Goal: Information Seeking & Learning: Understand process/instructions

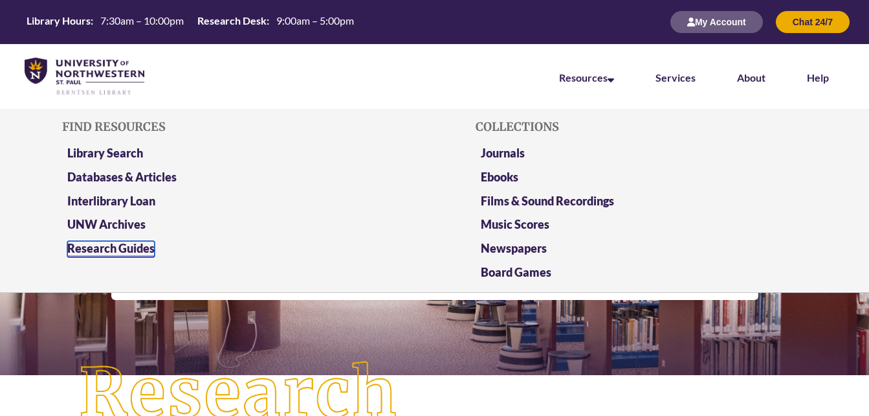
click at [140, 254] on link "Research Guides" at bounding box center [110, 249] width 87 height 16
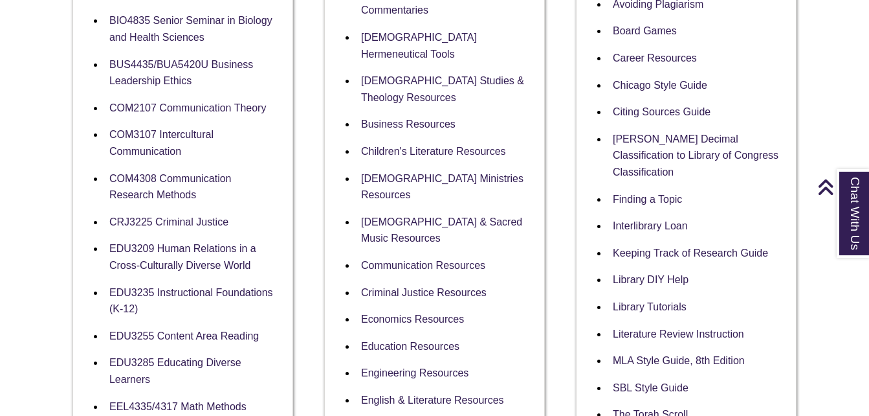
scroll to position [410, 0]
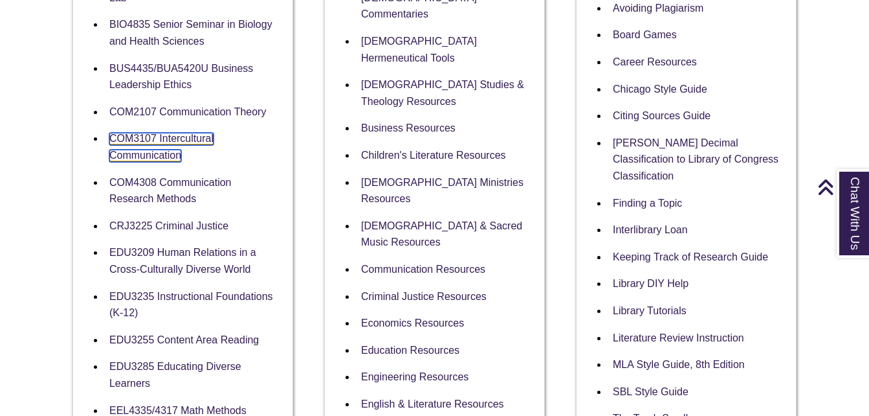
click at [163, 152] on link "COM3107 Intercultural Communication" at bounding box center [161, 147] width 104 height 29
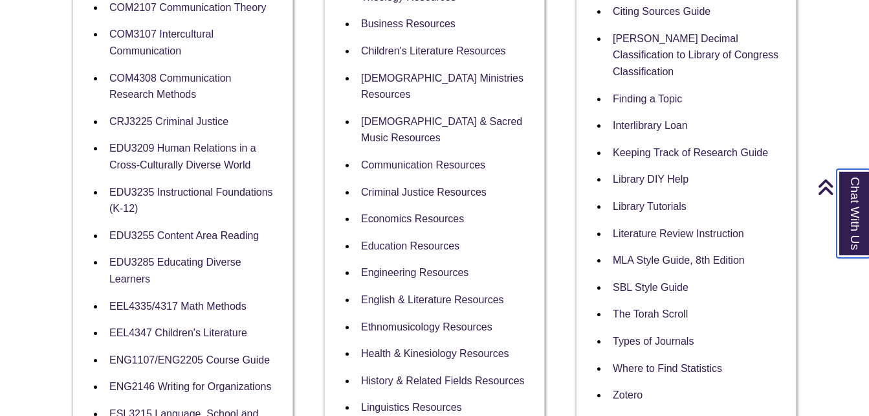
scroll to position [537, 0]
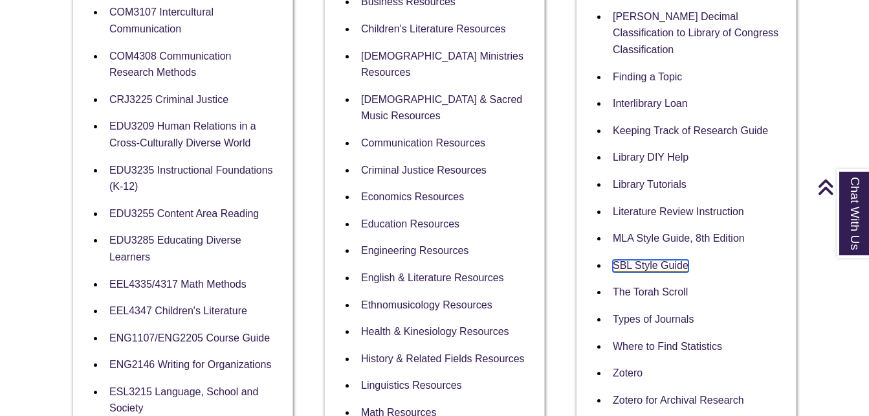
click at [638, 260] on link "SBL Style Guide" at bounding box center [651, 266] width 76 height 12
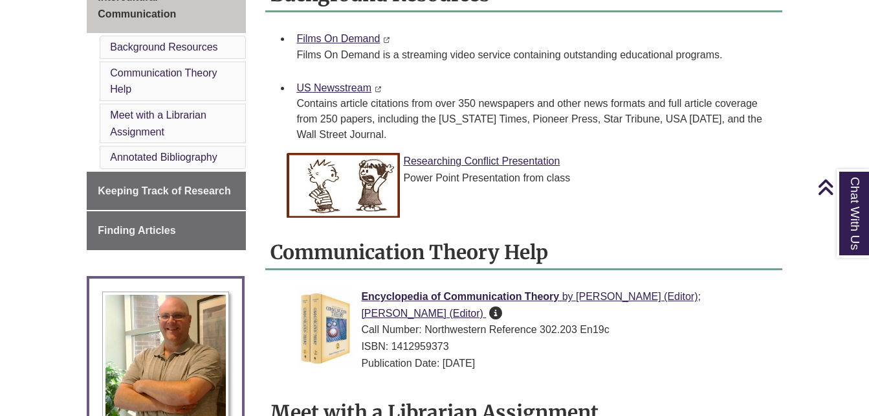
scroll to position [405, 0]
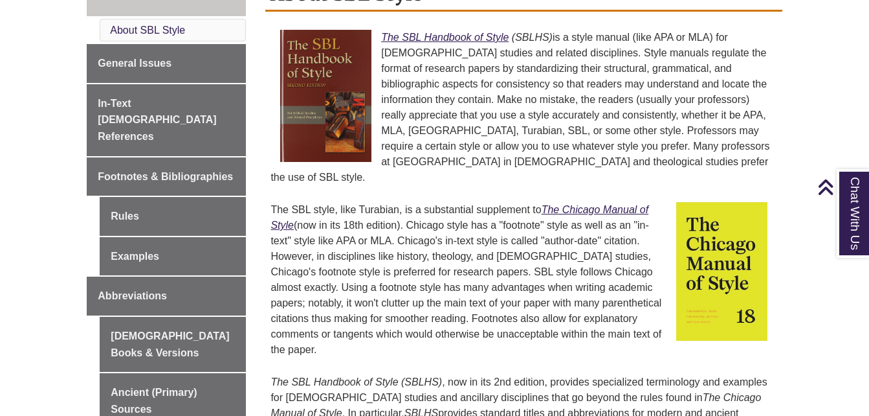
scroll to position [390, 0]
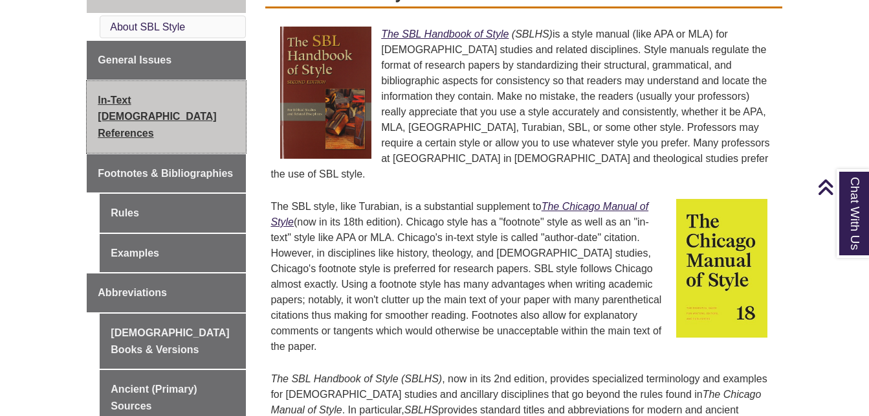
click at [152, 100] on span "In-Text [DEMOGRAPHIC_DATA] References" at bounding box center [157, 117] width 118 height 44
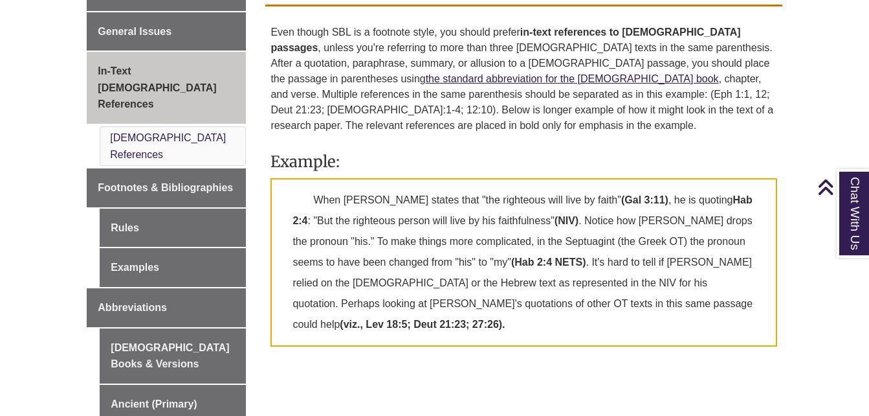
scroll to position [414, 0]
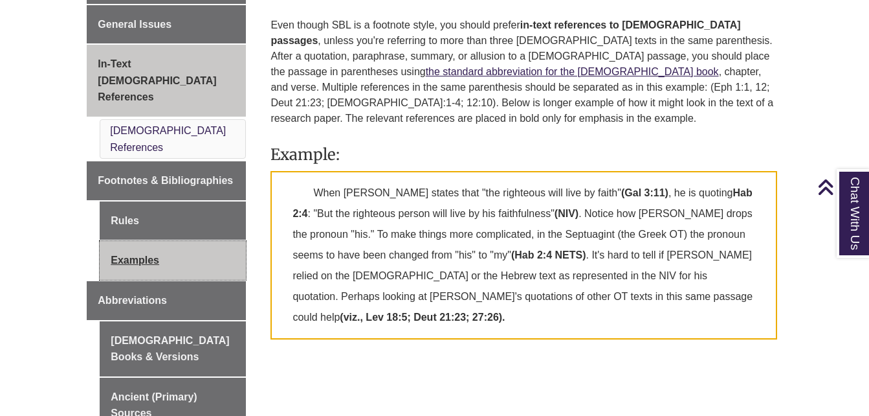
click at [166, 241] on link "Examples" at bounding box center [173, 260] width 146 height 39
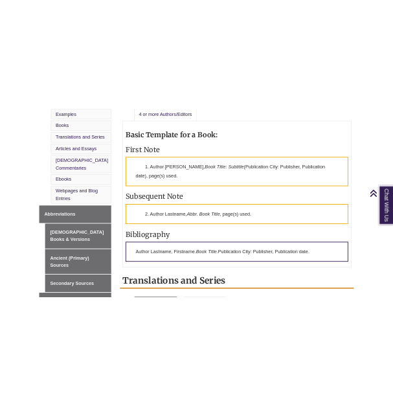
scroll to position [630, 0]
